Goal: Task Accomplishment & Management: Use online tool/utility

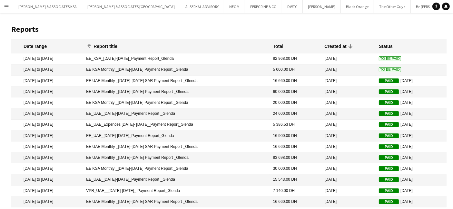
click at [8, 3] on button "Menu" at bounding box center [6, 6] width 13 height 13
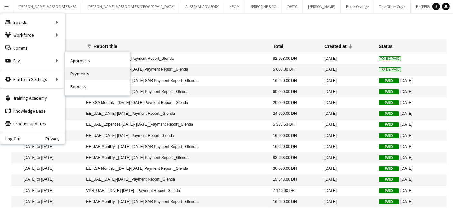
click at [83, 76] on link "Payments" at bounding box center [97, 73] width 64 height 13
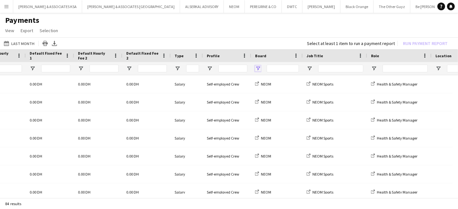
click at [256, 68] on span "Open Filter Menu" at bounding box center [258, 69] width 6 height 6
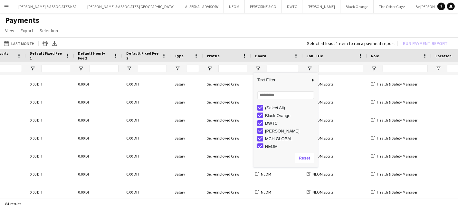
type input "**********"
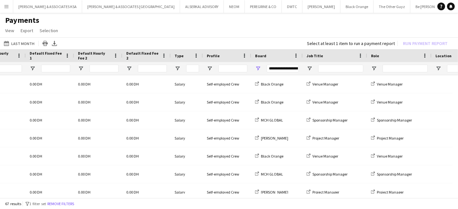
click at [233, 35] on app-page-menu "View Customise view Customise filters Reset Filters Reset View Reset All Export…" at bounding box center [229, 31] width 458 height 12
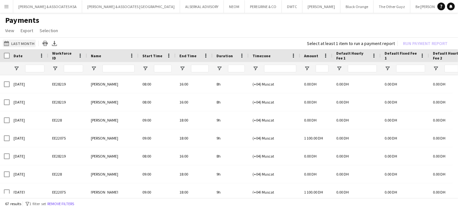
click at [20, 44] on button "Last Month Last Month" at bounding box center [19, 44] width 33 height 8
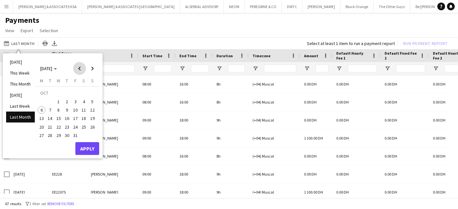
click at [77, 71] on span "Previous month" at bounding box center [79, 68] width 13 height 13
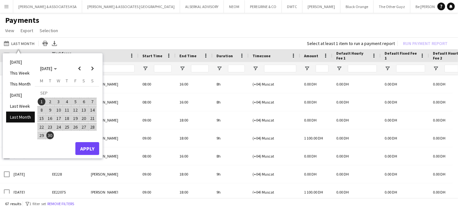
click at [42, 101] on span "1" at bounding box center [42, 102] width 8 height 8
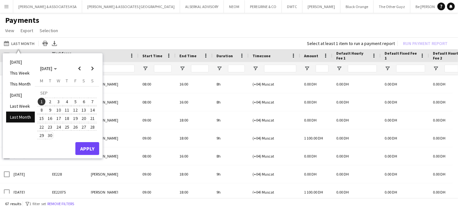
click at [51, 134] on span "30" at bounding box center [50, 136] width 8 height 8
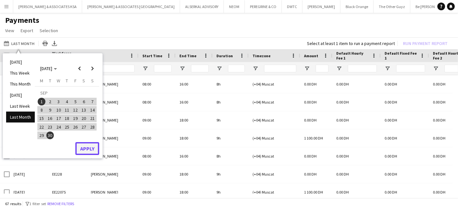
click at [89, 148] on button "Apply" at bounding box center [87, 148] width 24 height 13
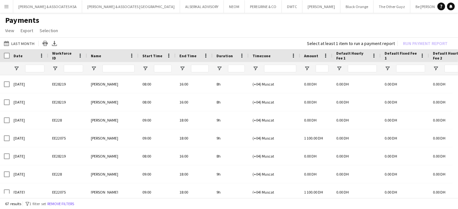
click at [6, 58] on div at bounding box center [5, 55] width 10 height 13
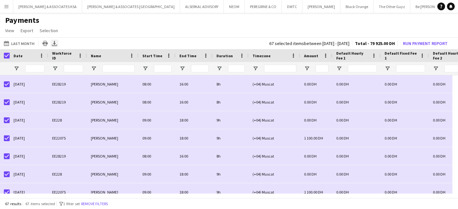
click at [52, 43] on icon "Export XLSX" at bounding box center [54, 43] width 5 height 5
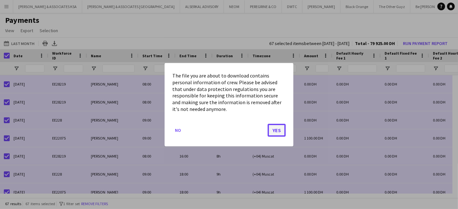
click at [276, 130] on button "Yes" at bounding box center [277, 130] width 18 height 13
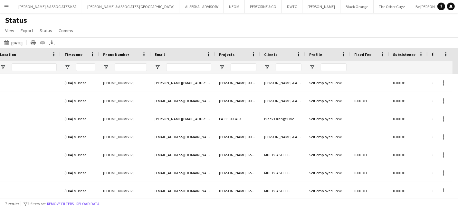
scroll to position [0, 696]
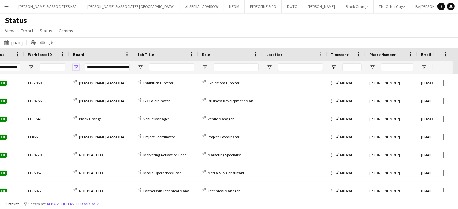
click at [76, 65] on span "Open Filter Menu" at bounding box center [76, 67] width 6 height 6
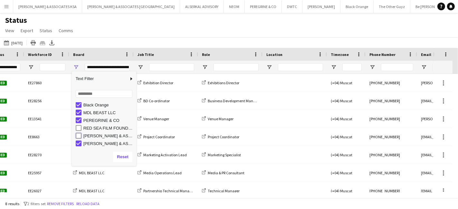
type input "**********"
click at [157, 27] on div "Status View Views Default view New view Update view Delete view Edit name Custo…" at bounding box center [229, 26] width 458 height 22
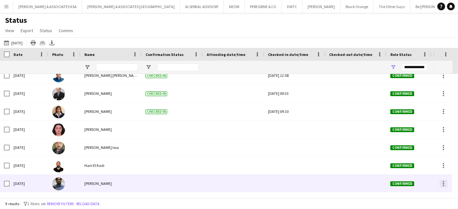
click at [443, 185] on div at bounding box center [443, 185] width 1 height 1
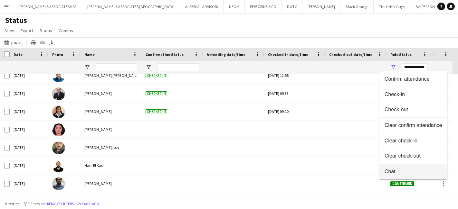
click at [404, 171] on span "Chat" at bounding box center [414, 172] width 58 height 6
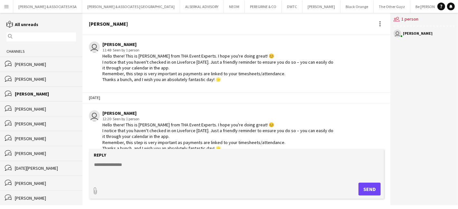
click at [103, 122] on div "Hello there! This is Glenda from THA Event Experts. I hope you're doing great! …" at bounding box center [218, 136] width 233 height 29
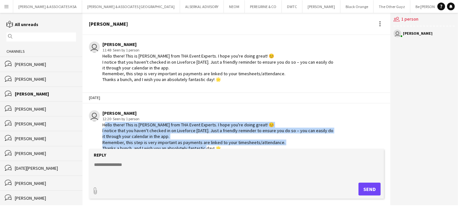
drag, startPoint x: 103, startPoint y: 114, endPoint x: 253, endPoint y: 137, distance: 152.2
click at [253, 137] on div "Hello there! This is Glenda from THA Event Experts. I hope you're doing great! …" at bounding box center [218, 136] width 233 height 29
copy div "Hello there! This is Glenda from THA Event Experts. I hope you're doing great! …"
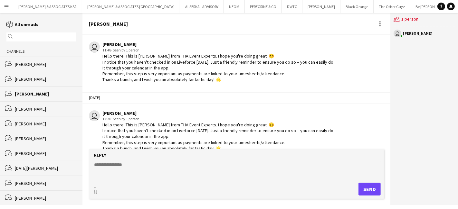
click at [99, 162] on textarea at bounding box center [237, 170] width 289 height 17
paste textarea "**********"
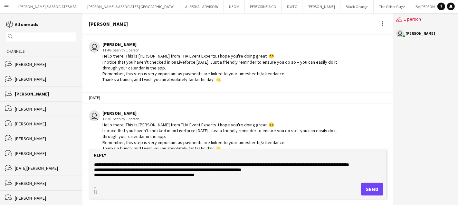
type textarea "**********"
click at [366, 187] on button "Send" at bounding box center [372, 189] width 22 height 13
